Goal: Communication & Community: Ask a question

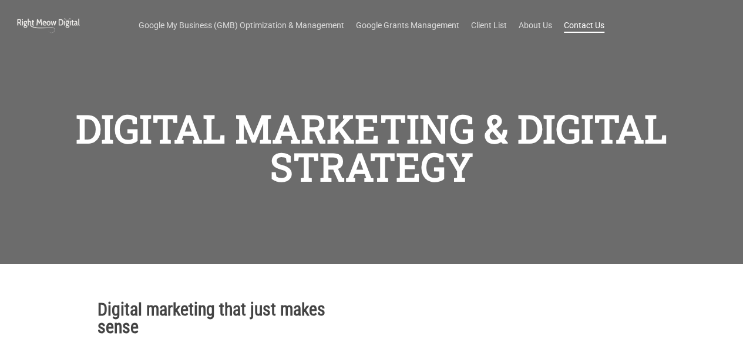
click at [590, 27] on link "Contact Us" at bounding box center [583, 25] width 41 height 12
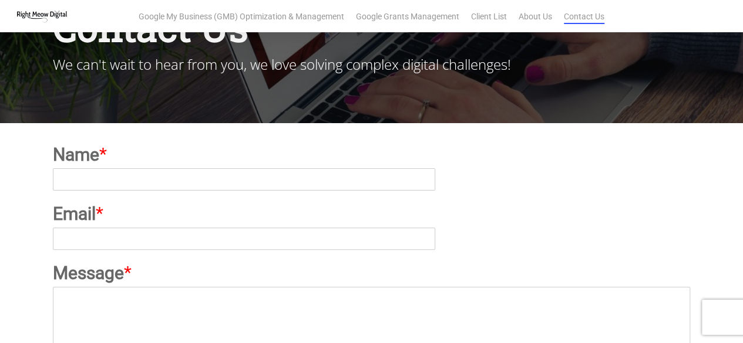
scroll to position [80, 0]
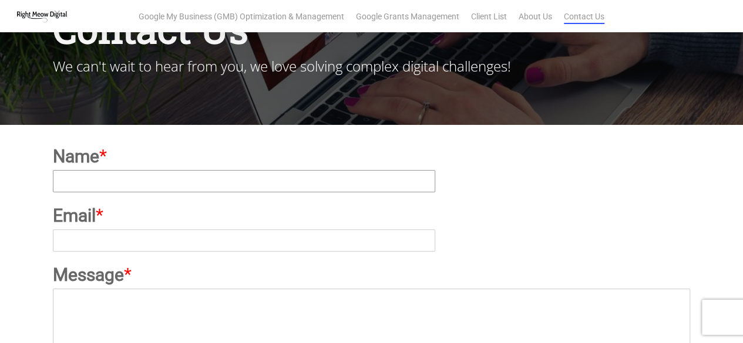
click at [228, 173] on input "Name *" at bounding box center [244, 181] width 382 height 22
type input "[US_STATE] ppc"
click at [208, 232] on input "Email *" at bounding box center [244, 241] width 382 height 22
paste input "[DOMAIN_NAME][EMAIL_ADDRESS][DOMAIN_NAME]"
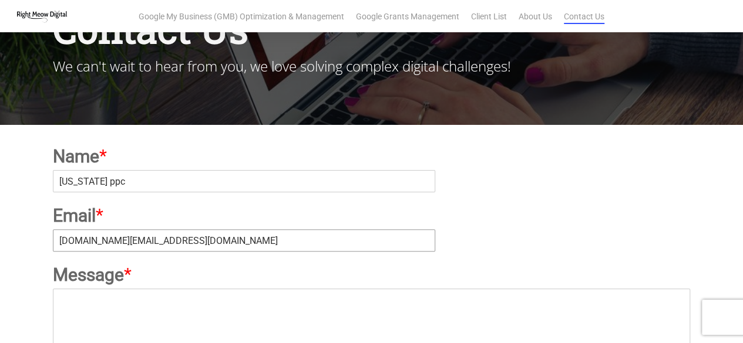
type input "[DOMAIN_NAME][EMAIL_ADDRESS][DOMAIN_NAME]"
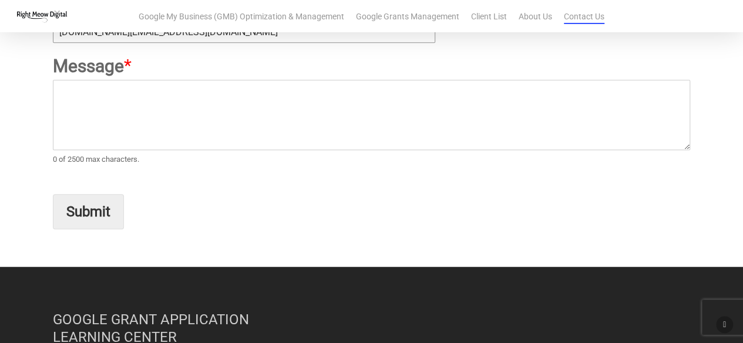
scroll to position [308, 0]
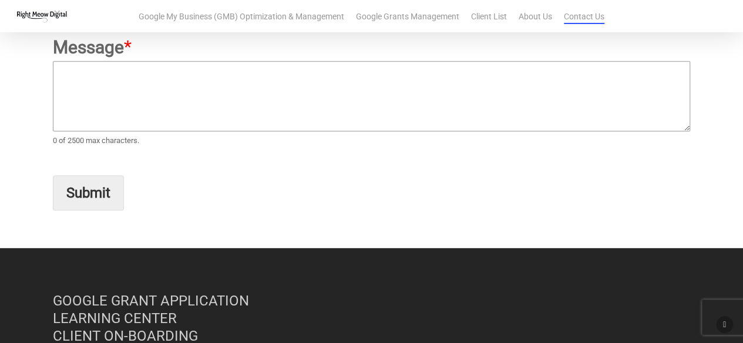
click at [215, 94] on textarea "Message *" at bounding box center [371, 96] width 637 height 70
paste textarea "Hi, [DOMAIN_NAME] is available for 299 USD Interested in acquiring it? Regards,…"
type textarea "Hi, [DOMAIN_NAME] is available for 299 USD Interested in acquiring it? Regards,…"
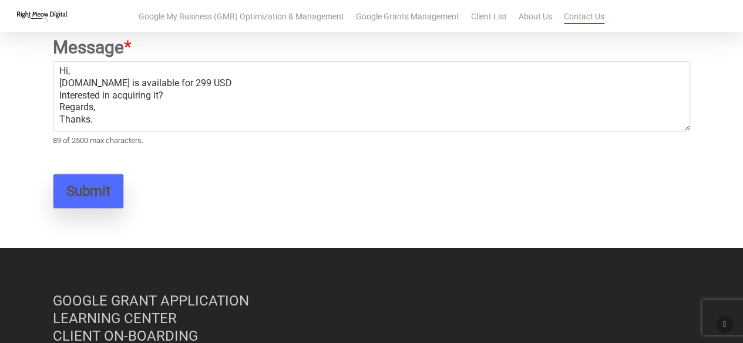
click at [97, 203] on button "Submit" at bounding box center [88, 191] width 71 height 35
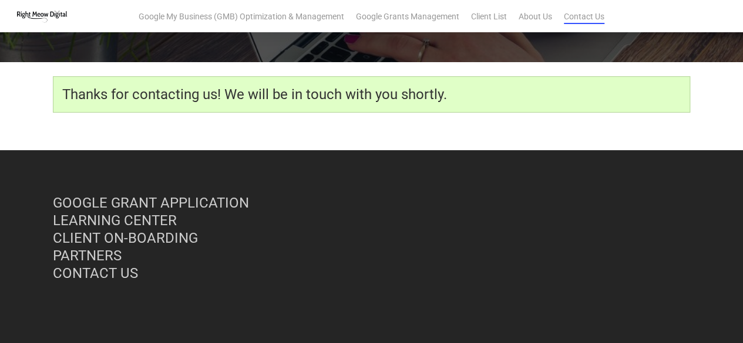
scroll to position [161, 0]
